Goal: Complete application form

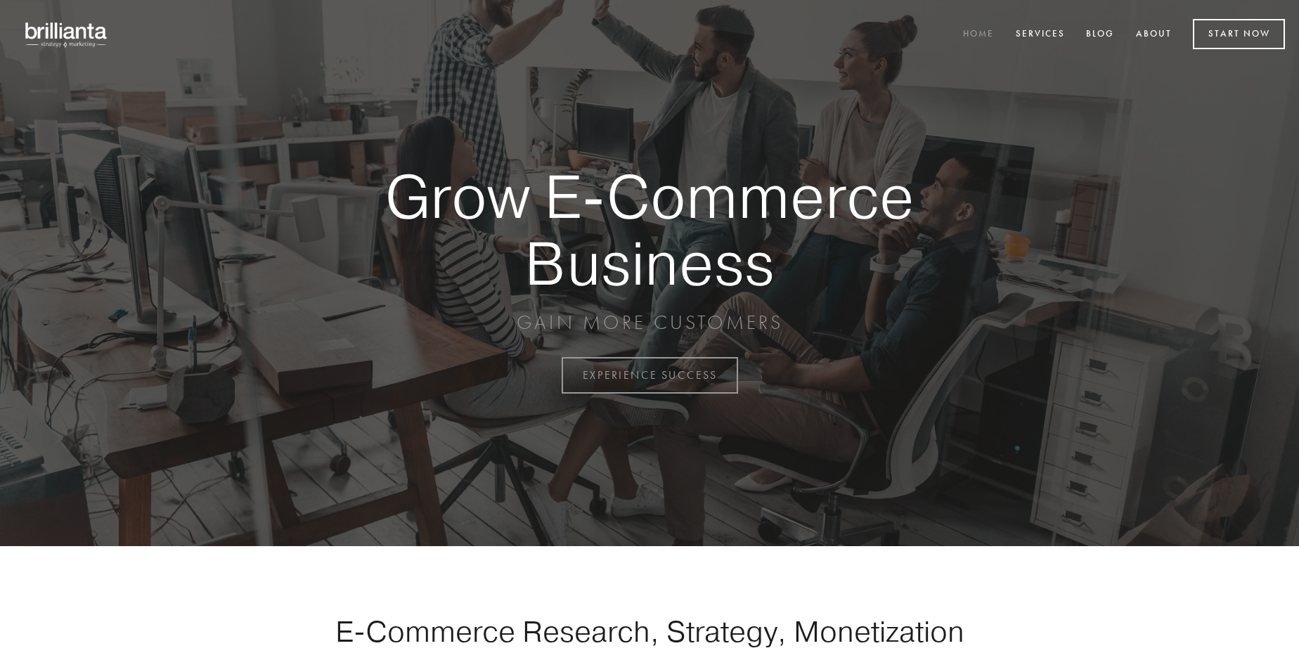
scroll to position [3686, 0]
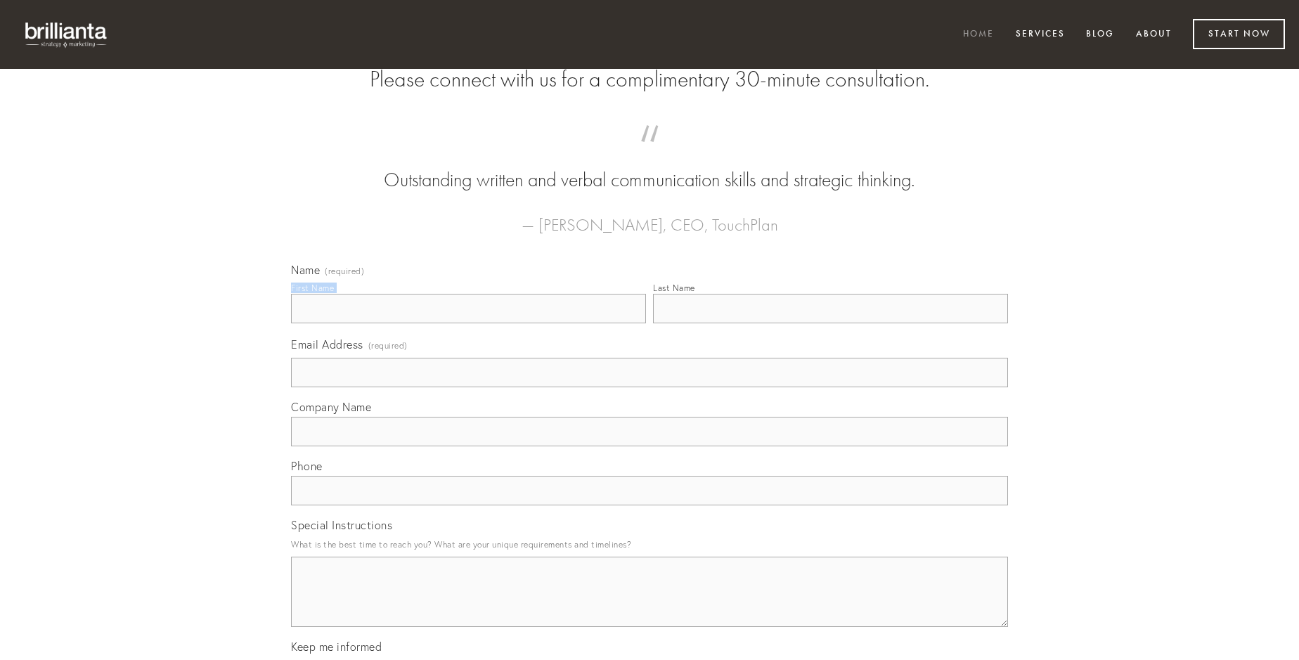
type input "[PERSON_NAME]"
click at [830, 323] on input "Last Name" at bounding box center [830, 309] width 355 height 30
type input "[PERSON_NAME]"
click at [650, 387] on input "Email Address (required)" at bounding box center [649, 373] width 717 height 30
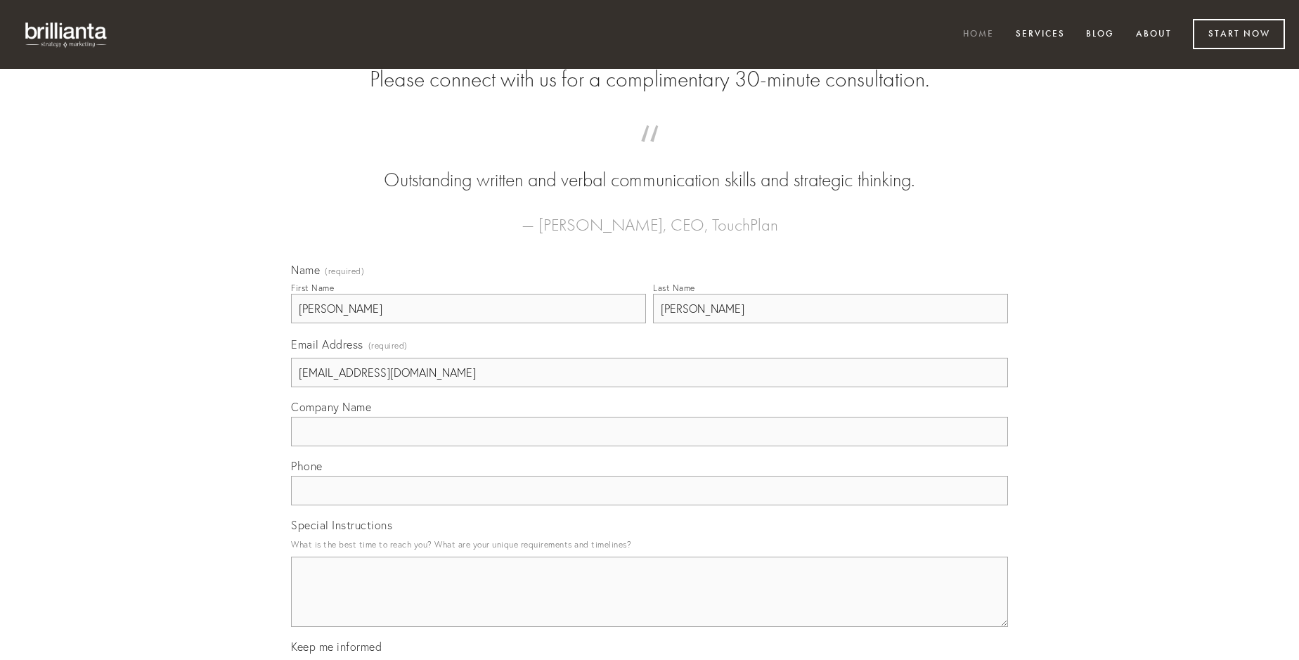
type input "[EMAIL_ADDRESS][DOMAIN_NAME]"
click at [650, 446] on input "Company Name" at bounding box center [649, 432] width 717 height 30
type input "volaticus"
click at [650, 506] on input "text" at bounding box center [649, 491] width 717 height 30
click at [650, 605] on textarea "Special Instructions" at bounding box center [649, 592] width 717 height 70
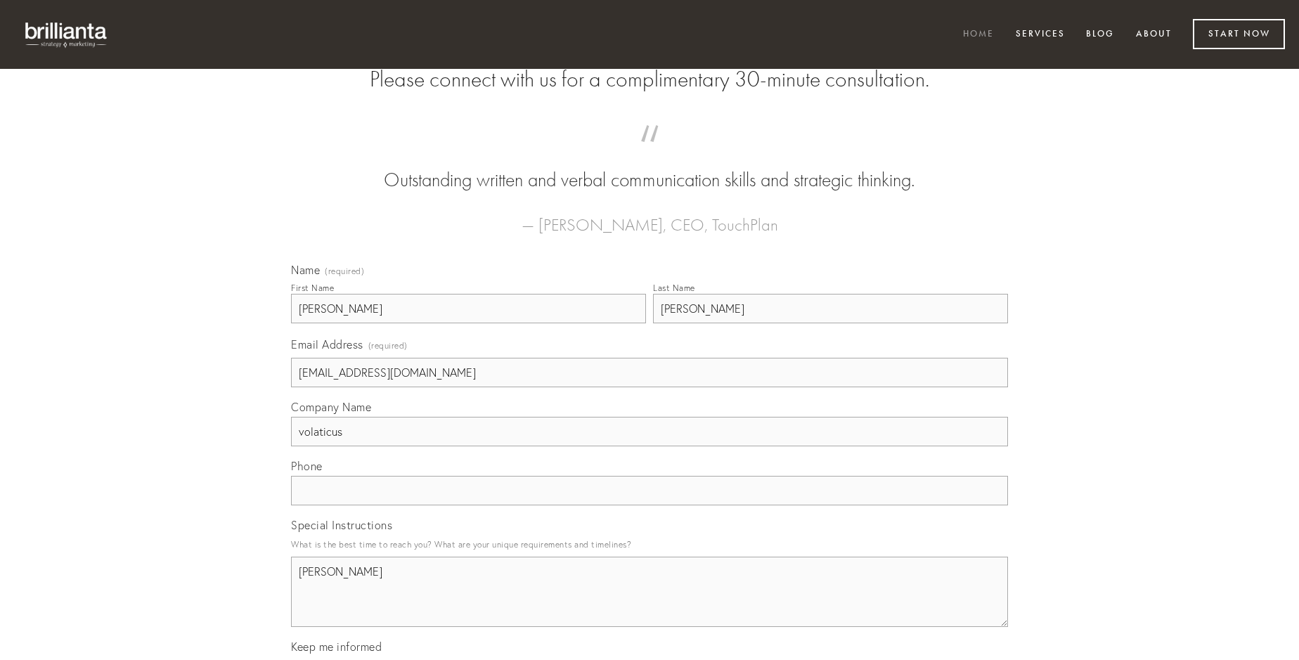
type textarea "[PERSON_NAME]"
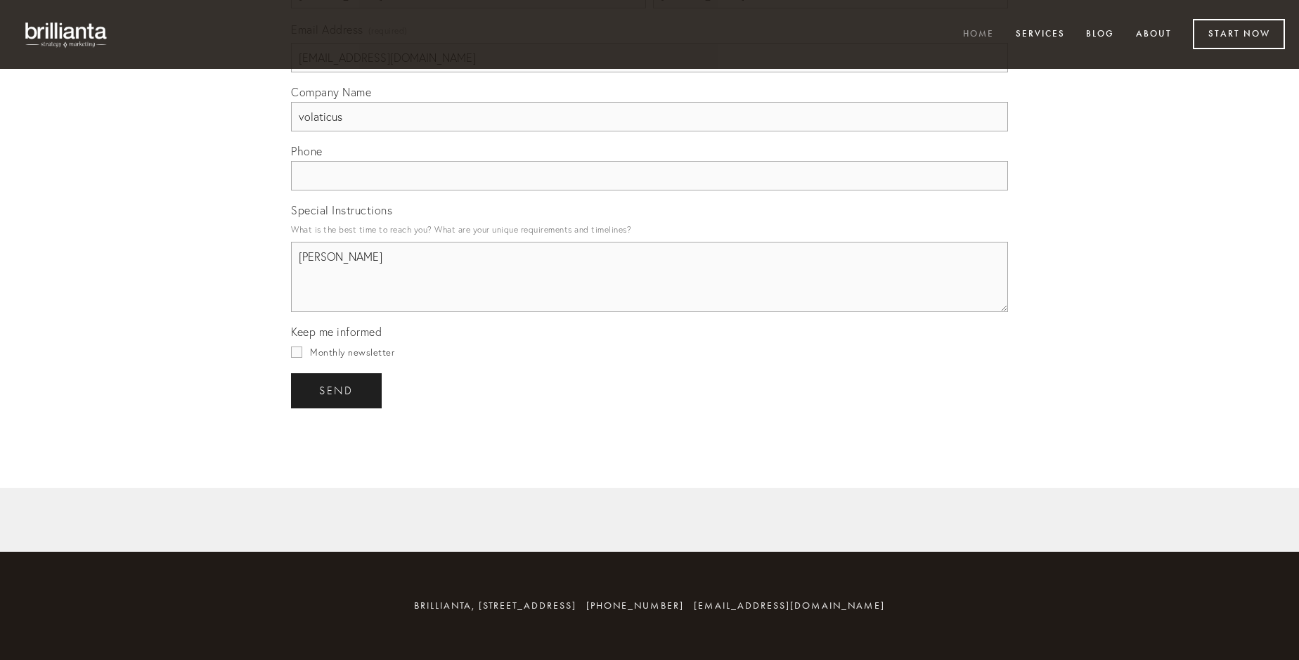
click at [338, 390] on span "send" at bounding box center [336, 391] width 34 height 13
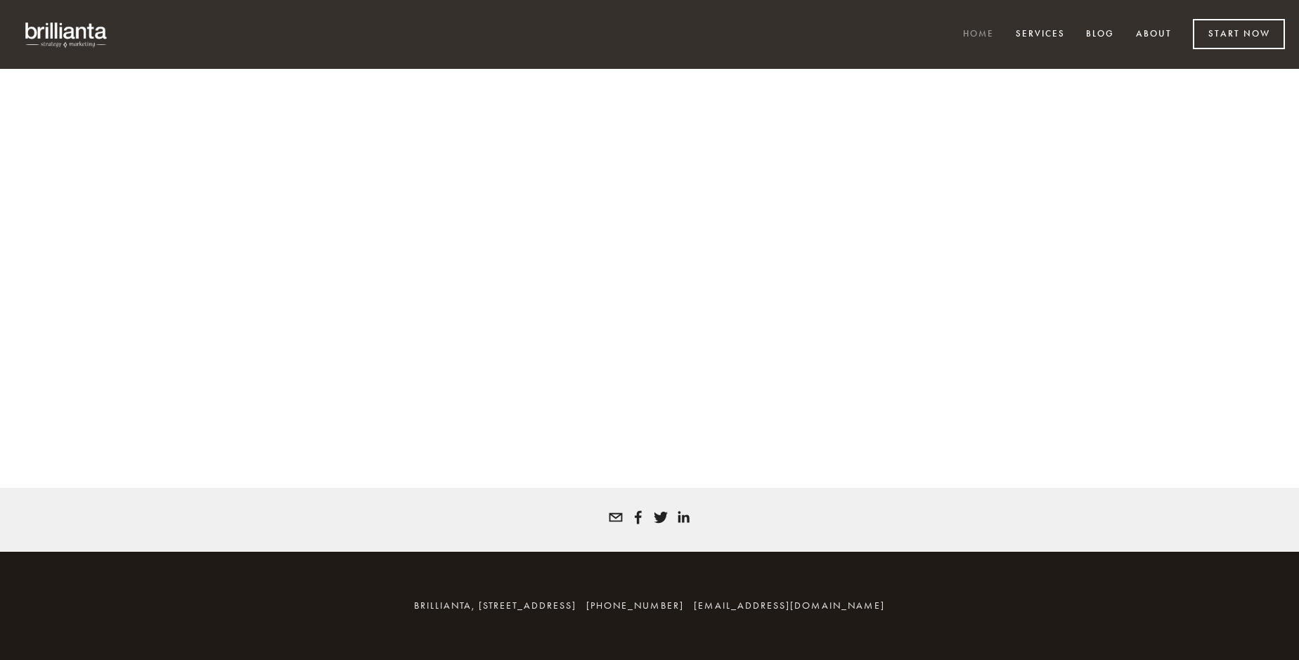
scroll to position [3667, 0]
